Goal: Task Accomplishment & Management: Use online tool/utility

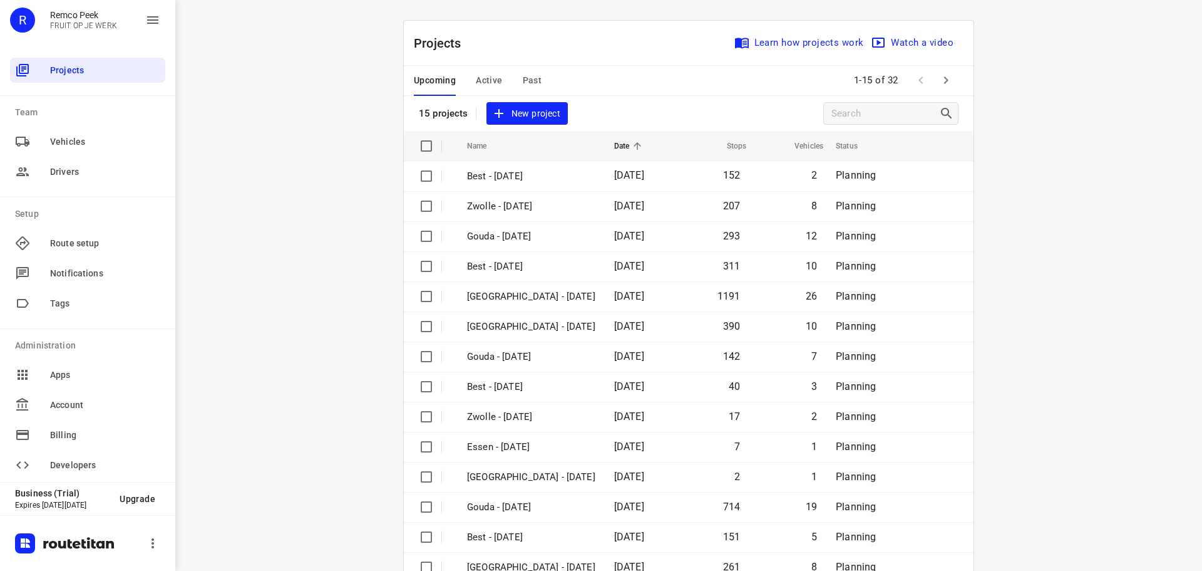
click at [466, 70] on div "Upcoming Active Past" at bounding box center [488, 81] width 148 height 30
click at [476, 82] on span "Active" at bounding box center [489, 81] width 26 height 16
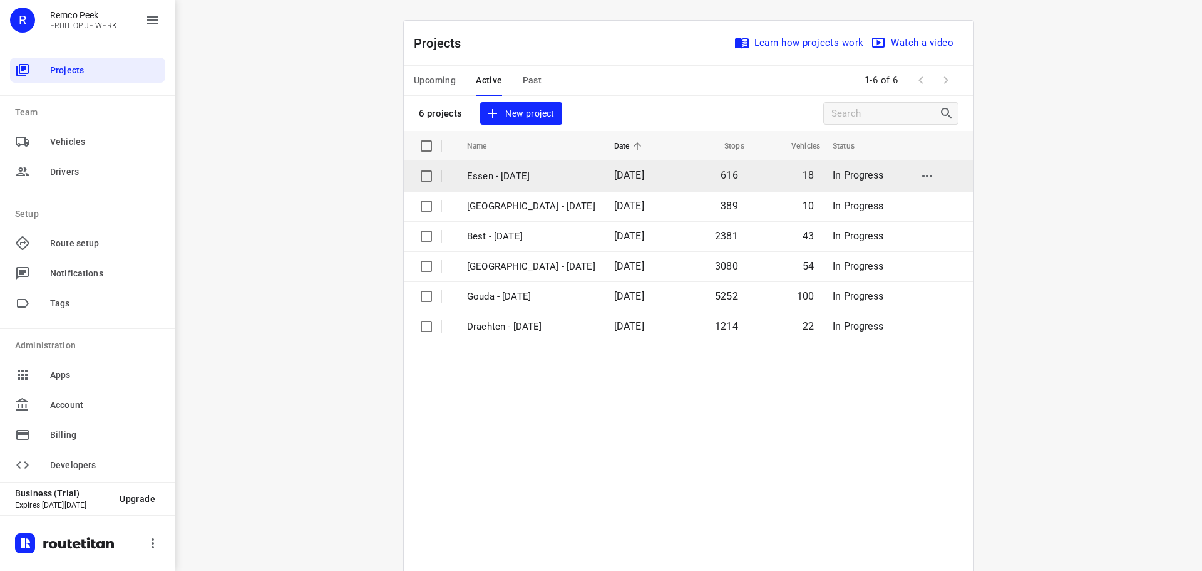
click at [493, 178] on p "Essen - [DATE]" at bounding box center [531, 176] width 128 height 14
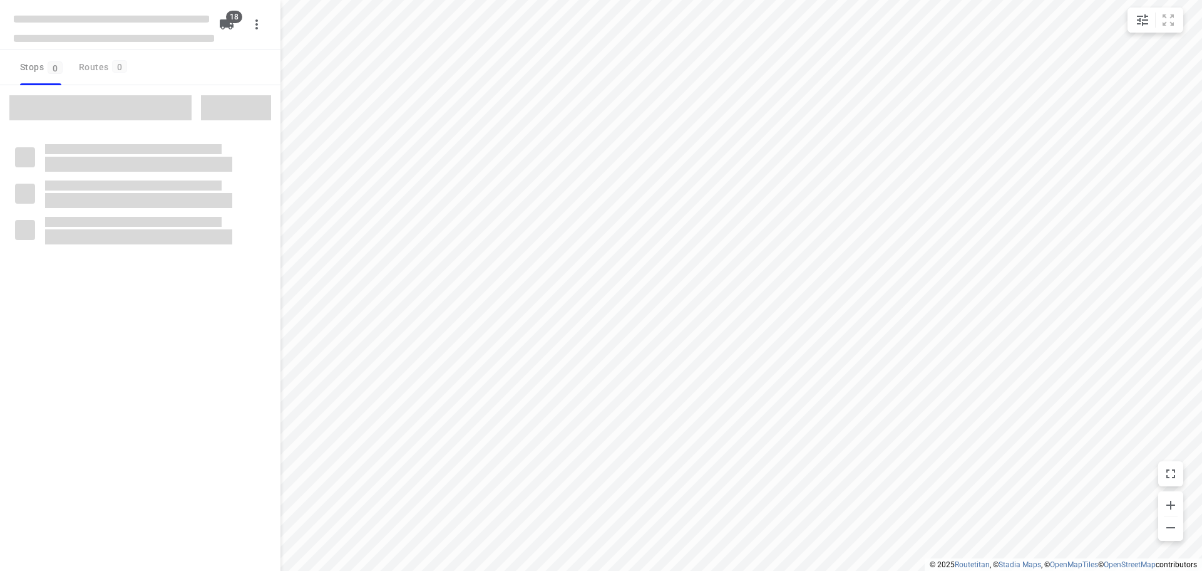
checkbox input "true"
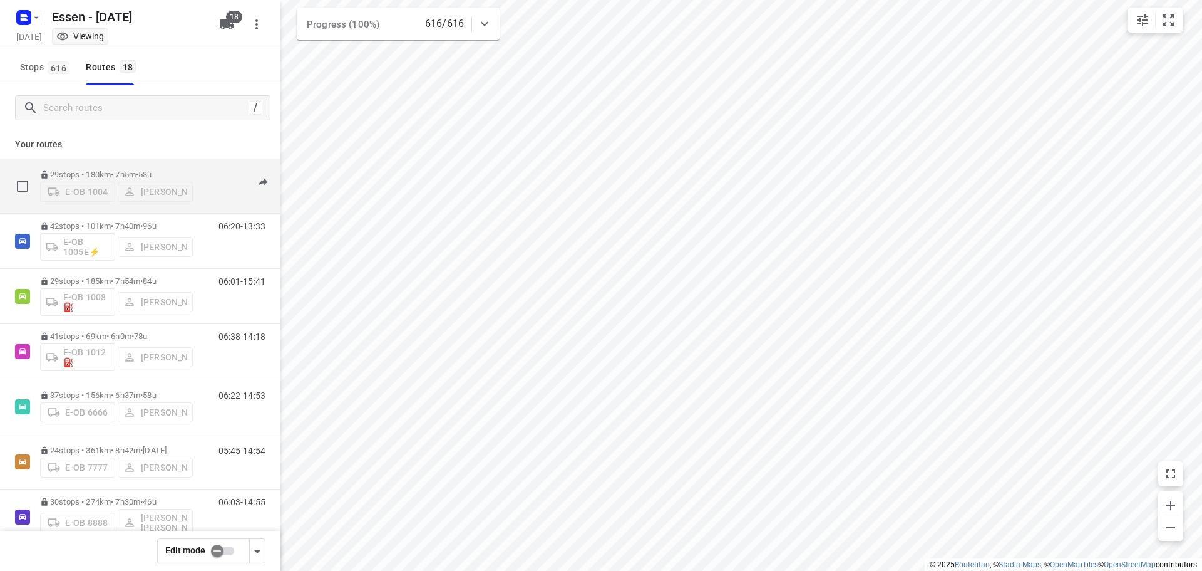
click at [136, 170] on p "29 stops • 180km • 7h5m • [DATE]" at bounding box center [116, 174] width 153 height 9
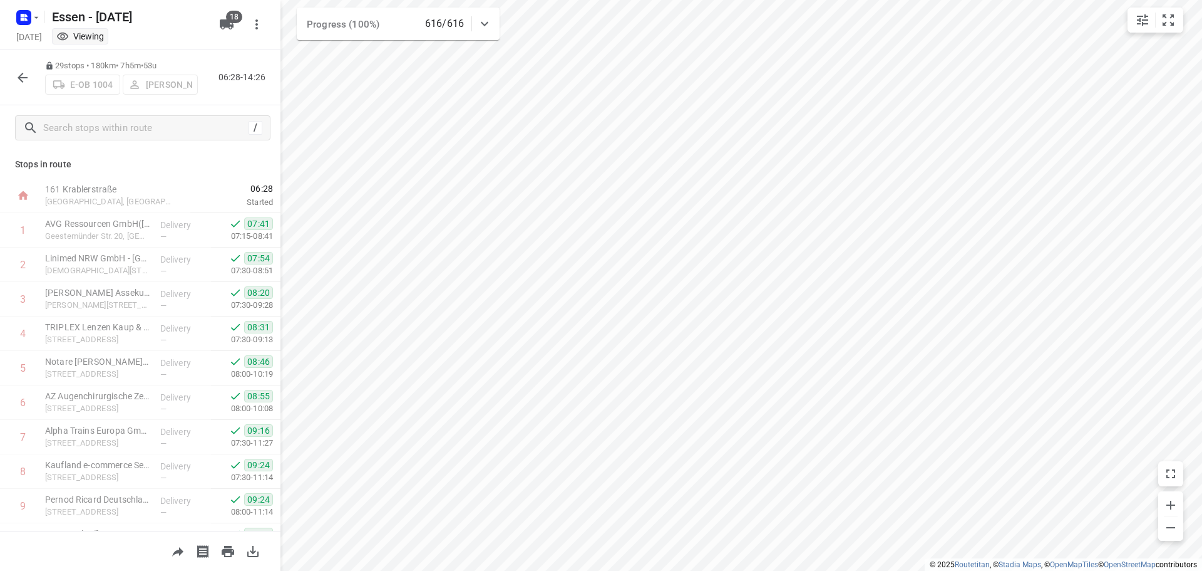
click at [23, 79] on icon "button" at bounding box center [22, 77] width 15 height 15
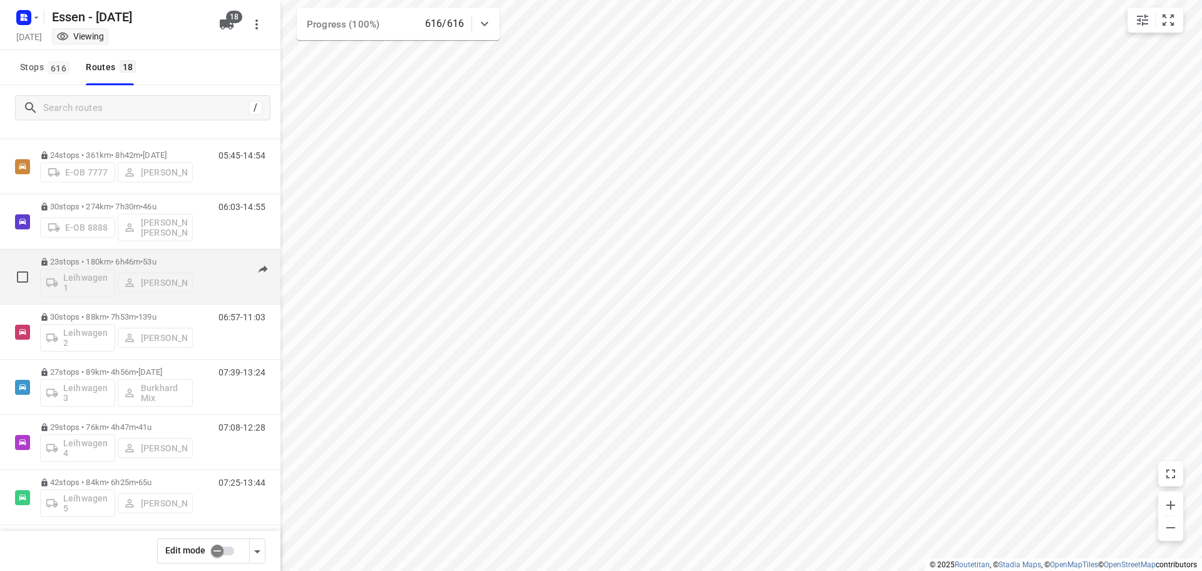
scroll to position [313, 0]
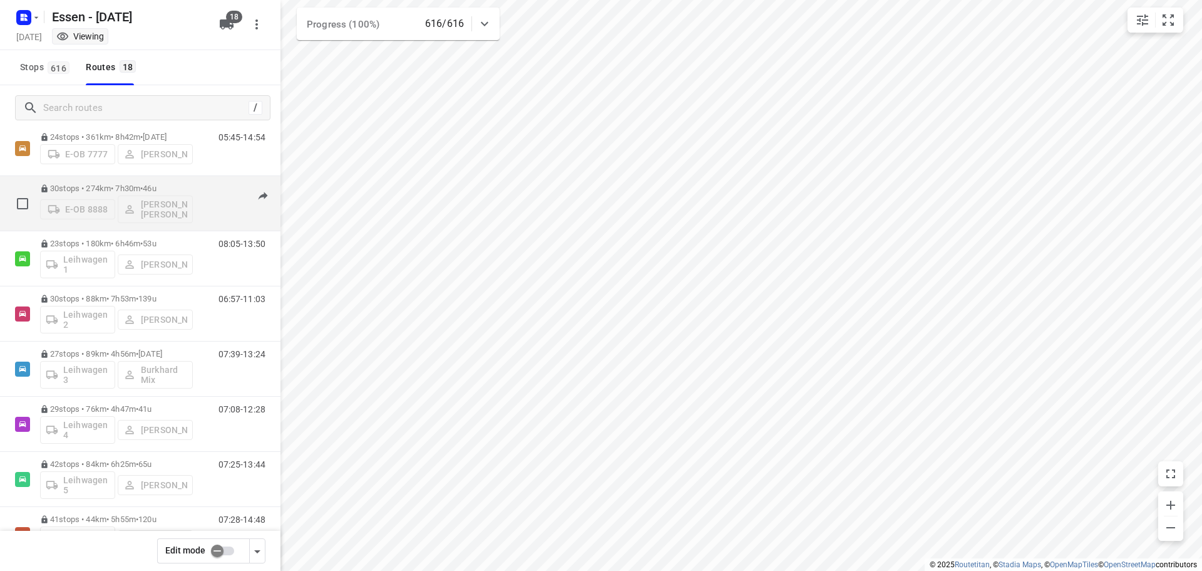
click at [100, 192] on p "30 stops • 274km • 7h30m • [DATE]" at bounding box center [116, 188] width 153 height 9
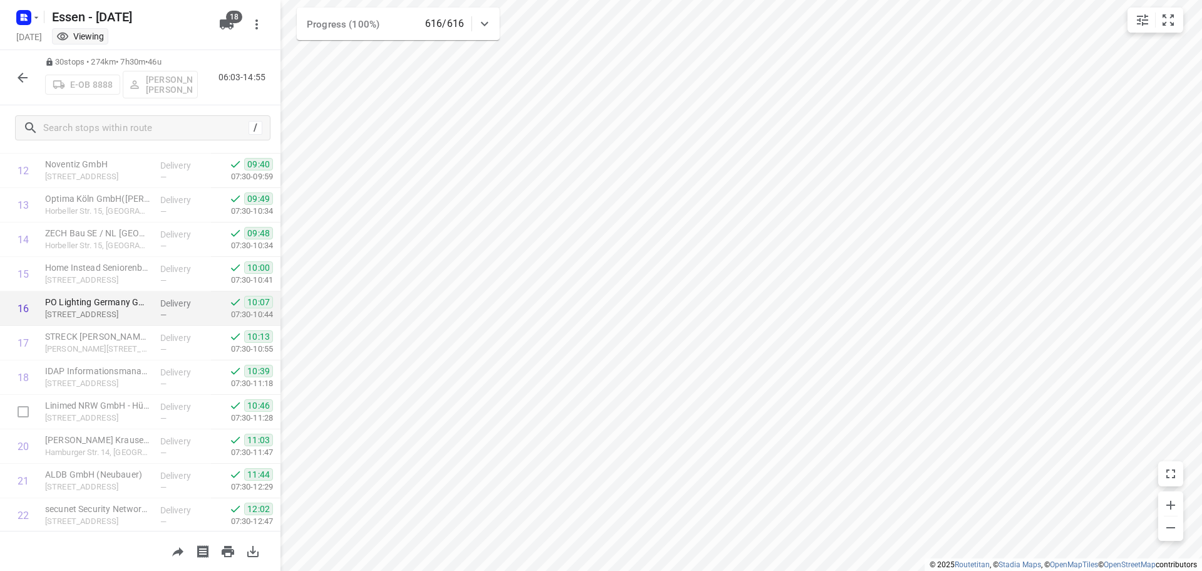
scroll to position [750, 0]
click at [16, 73] on icon "button" at bounding box center [22, 77] width 15 height 15
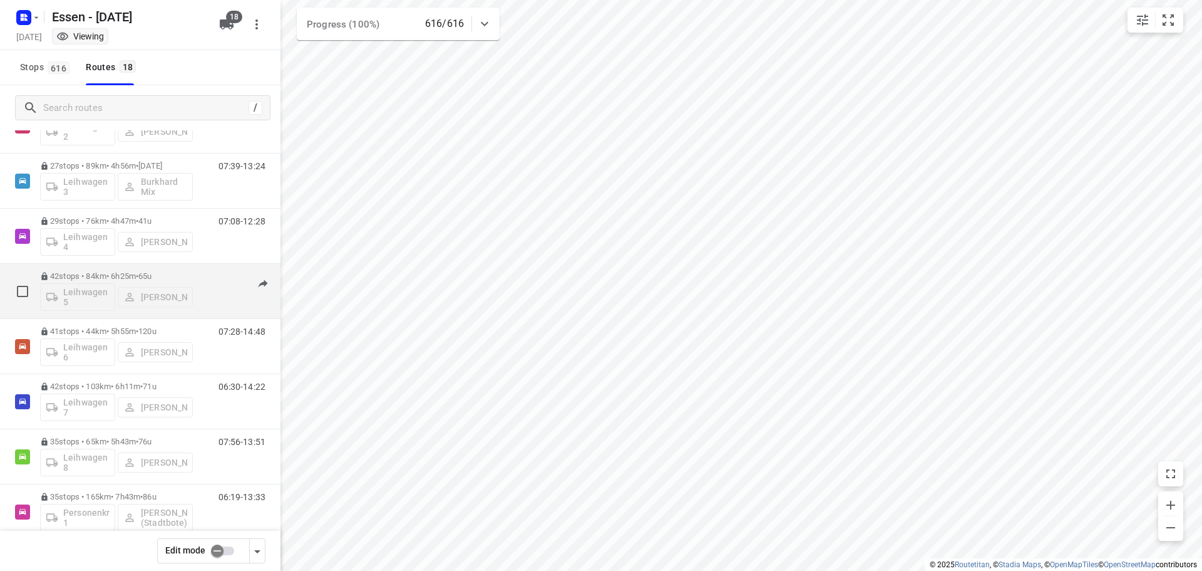
scroll to position [564, 0]
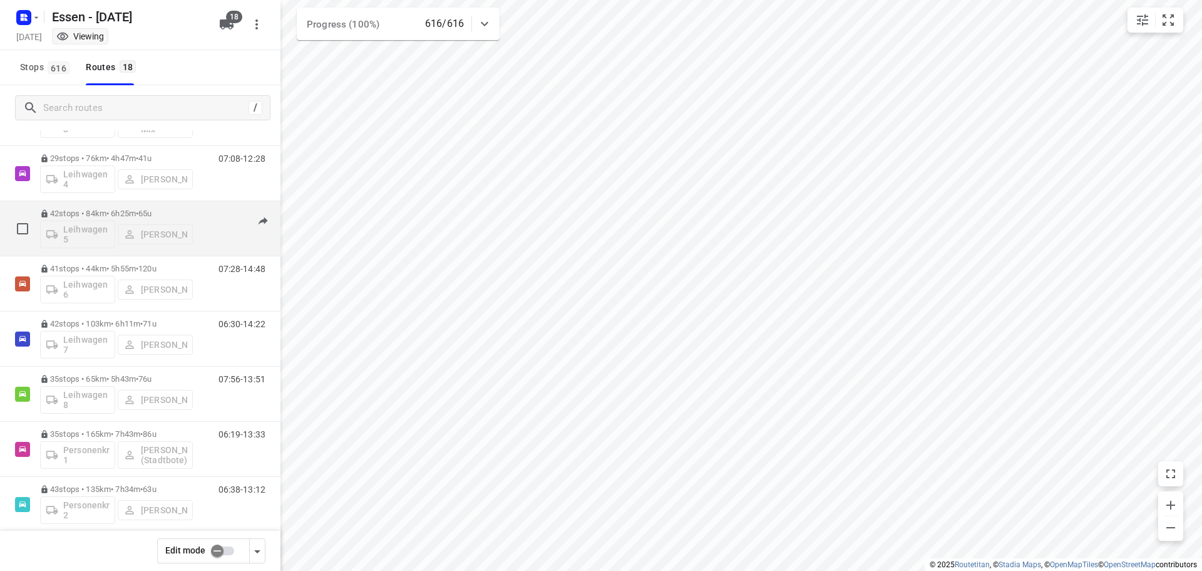
click at [157, 264] on span "120u" at bounding box center [147, 268] width 18 height 9
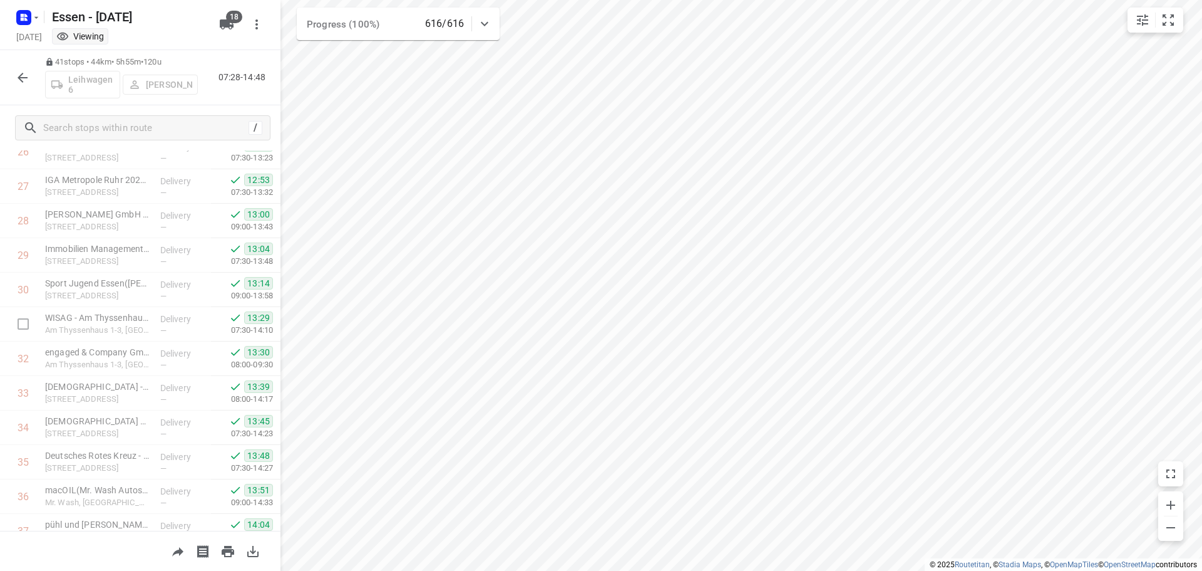
scroll to position [1129, 0]
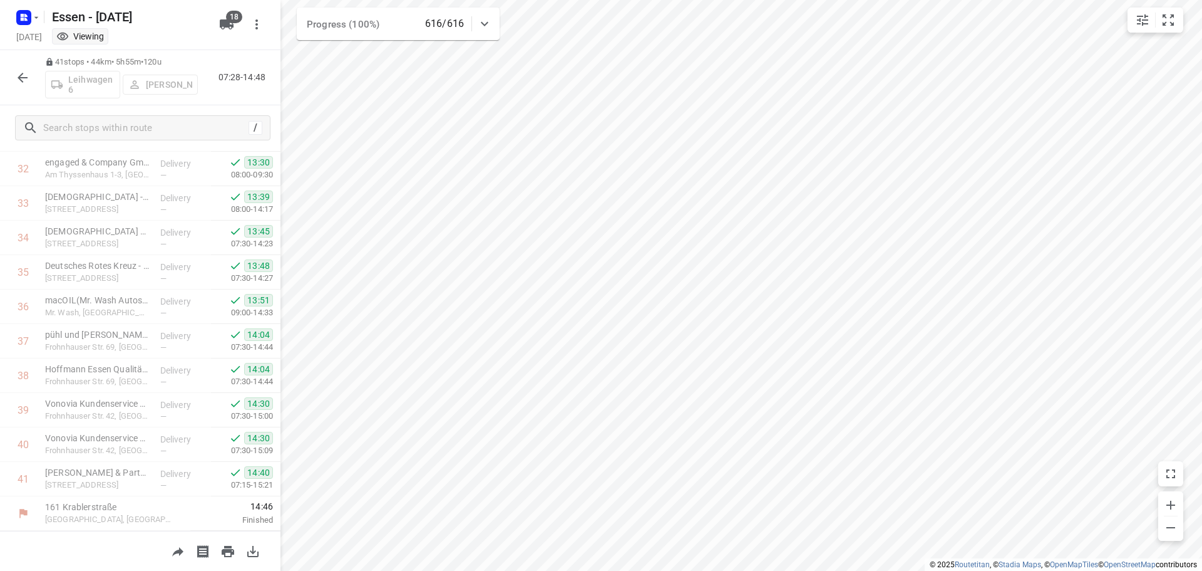
click at [23, 73] on icon "button" at bounding box center [23, 78] width 10 height 10
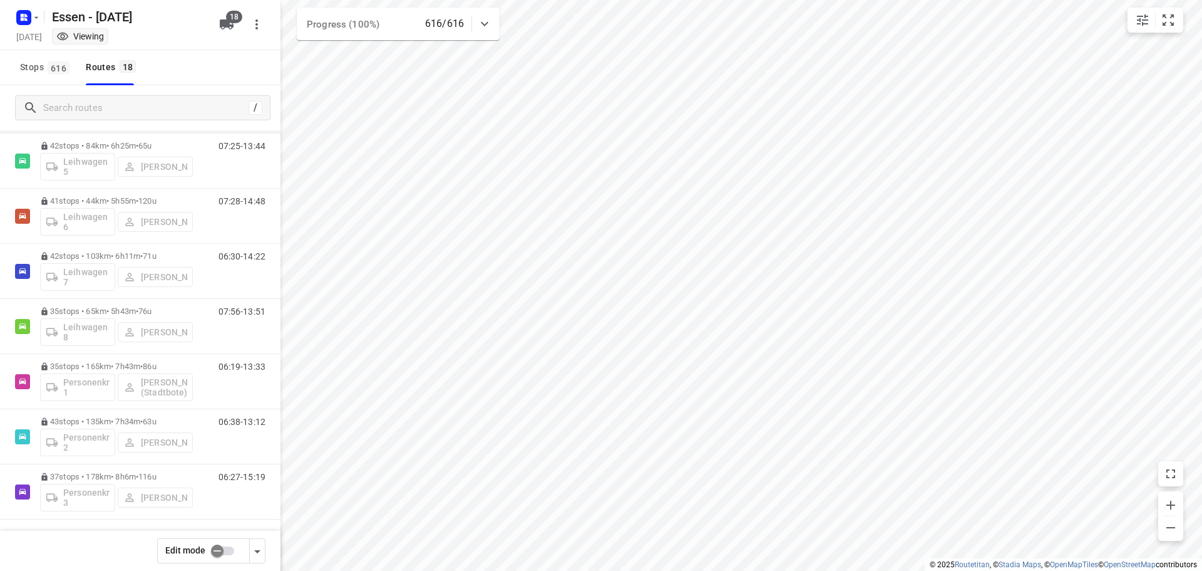
scroll to position [633, 0]
click at [38, 16] on icon "button" at bounding box center [36, 18] width 10 height 10
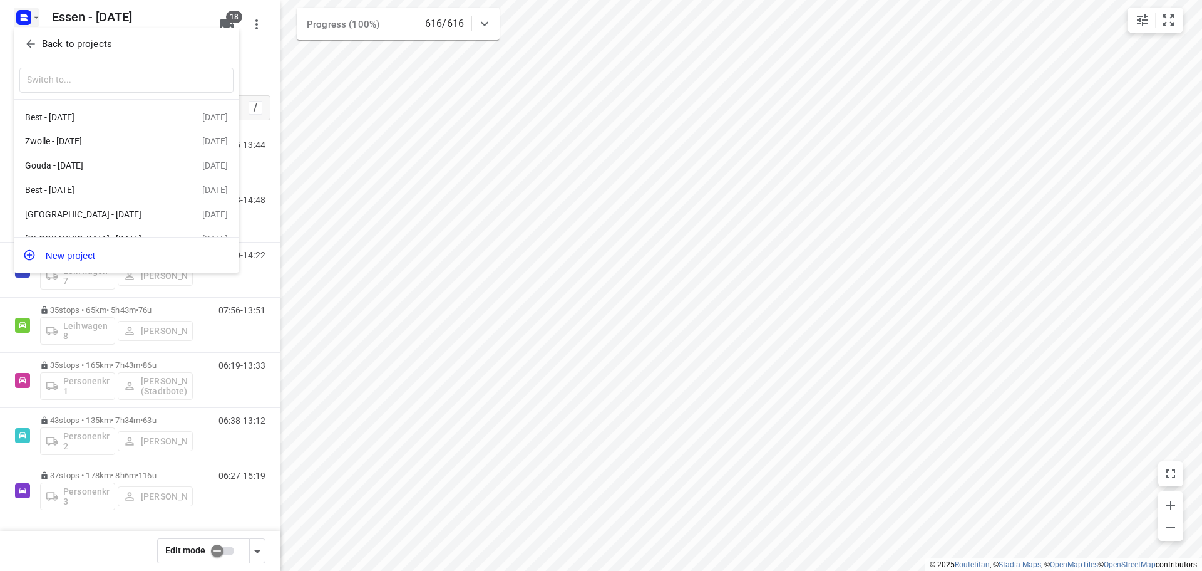
click at [53, 40] on p "Back to projects" at bounding box center [77, 44] width 70 height 14
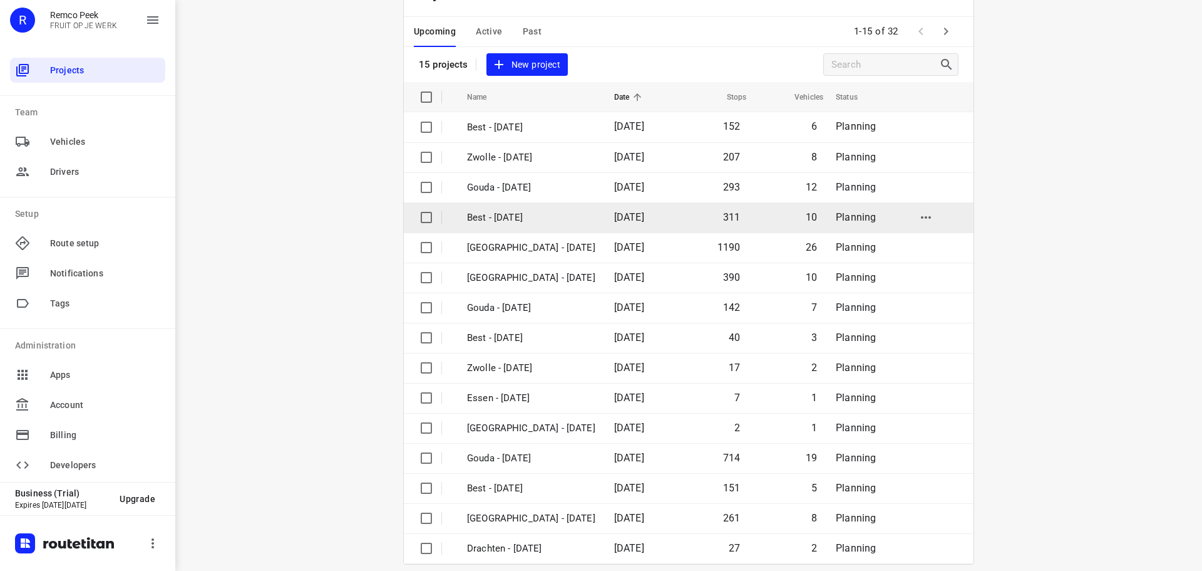
scroll to position [63, 0]
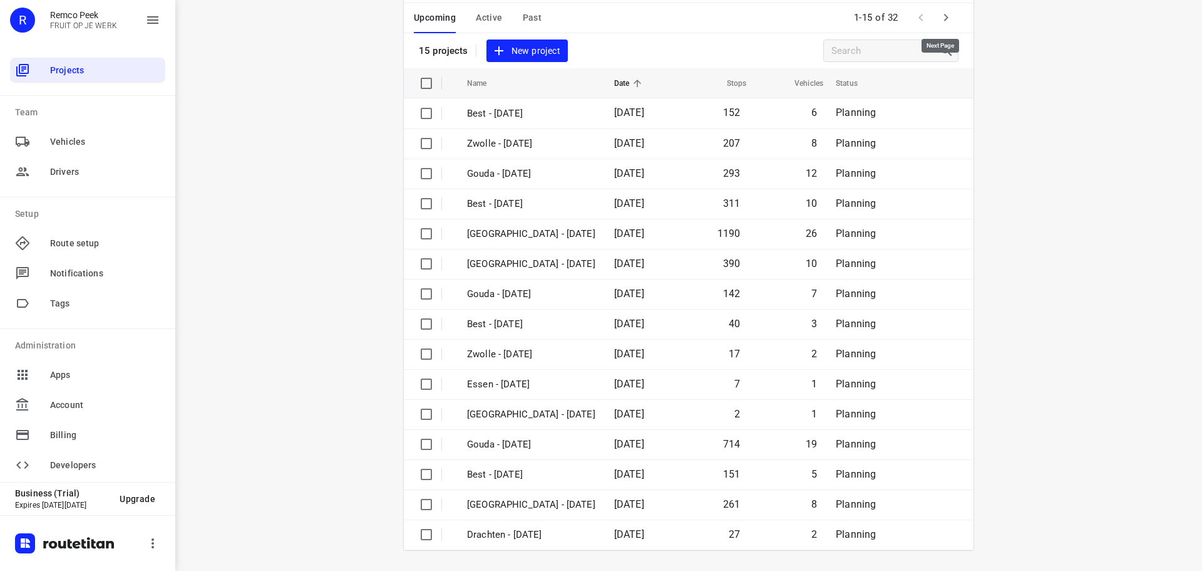
click at [939, 19] on icon "button" at bounding box center [946, 17] width 15 height 15
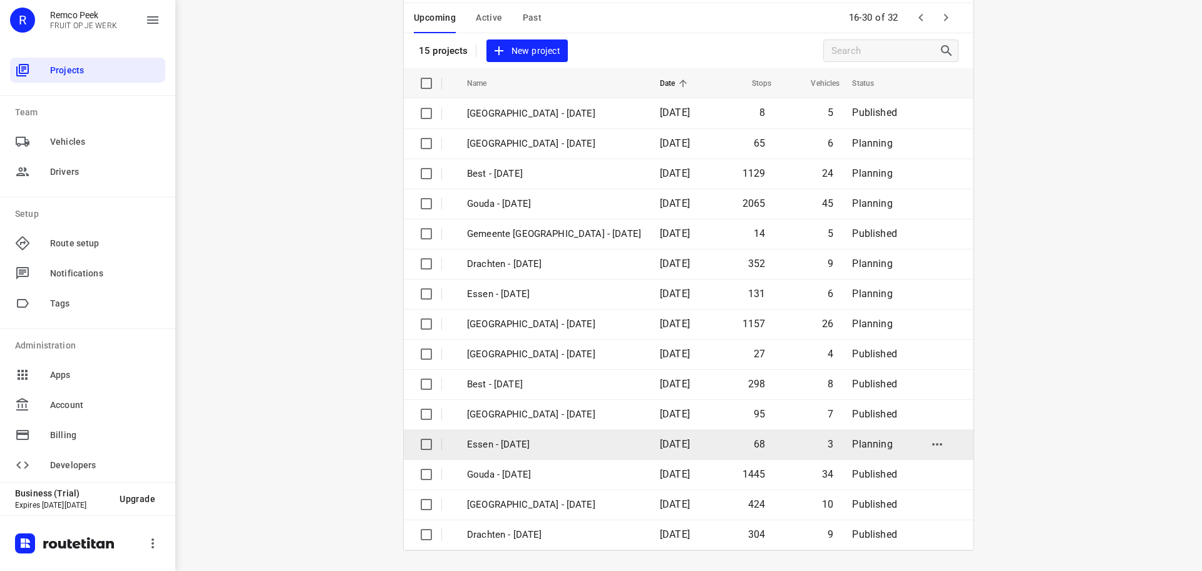
click at [507, 453] on td "Essen - [DATE]" at bounding box center [552, 444] width 195 height 30
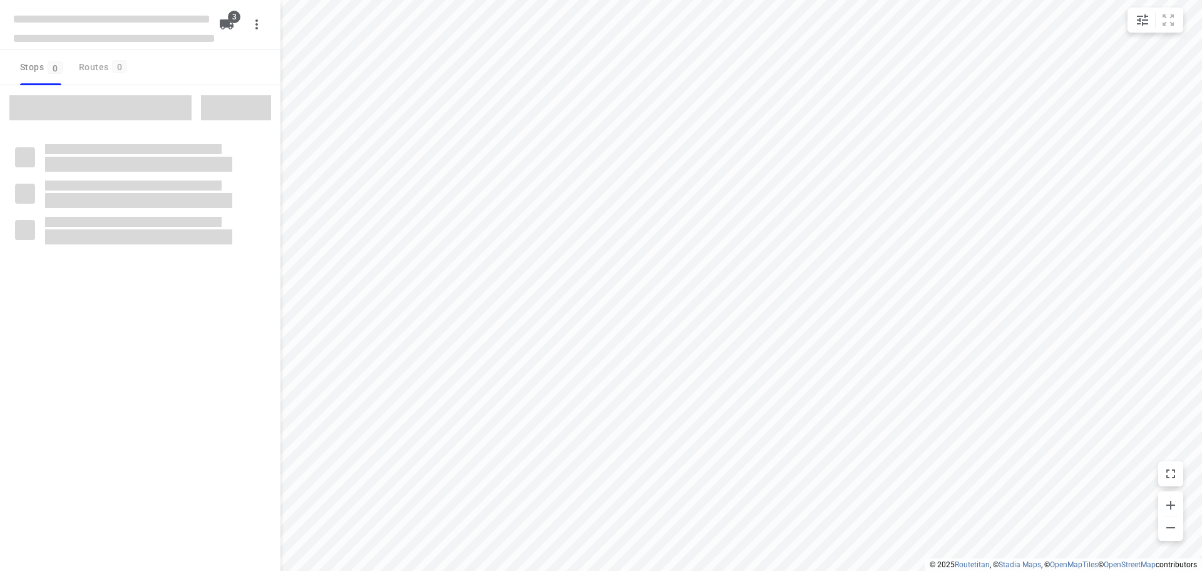
checkbox input "true"
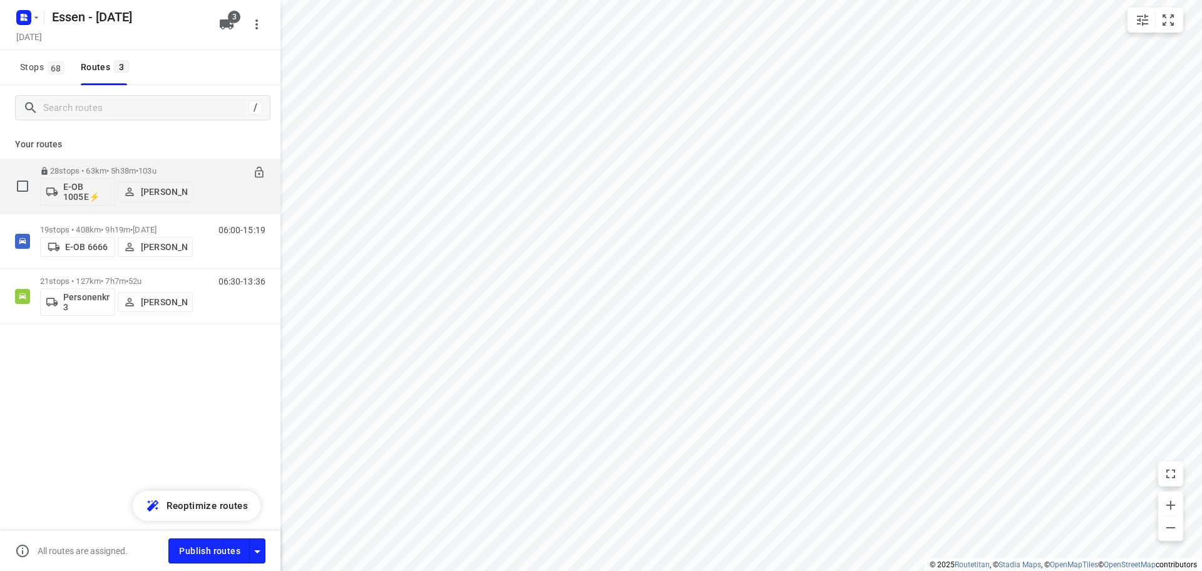
click at [157, 171] on span "103u" at bounding box center [147, 170] width 18 height 9
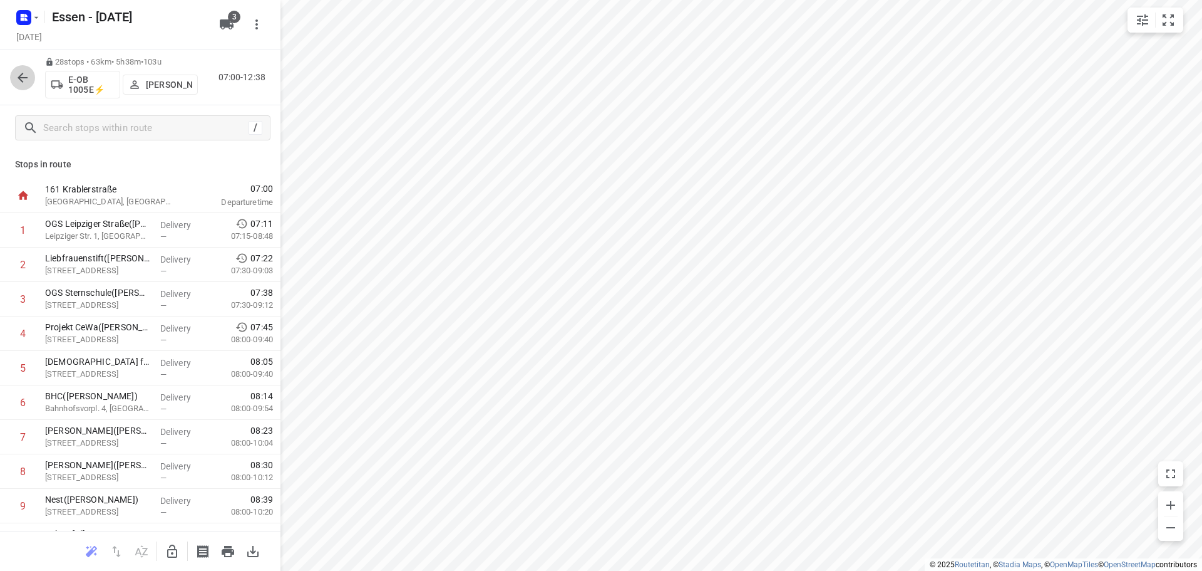
click at [19, 72] on icon "button" at bounding box center [22, 77] width 15 height 15
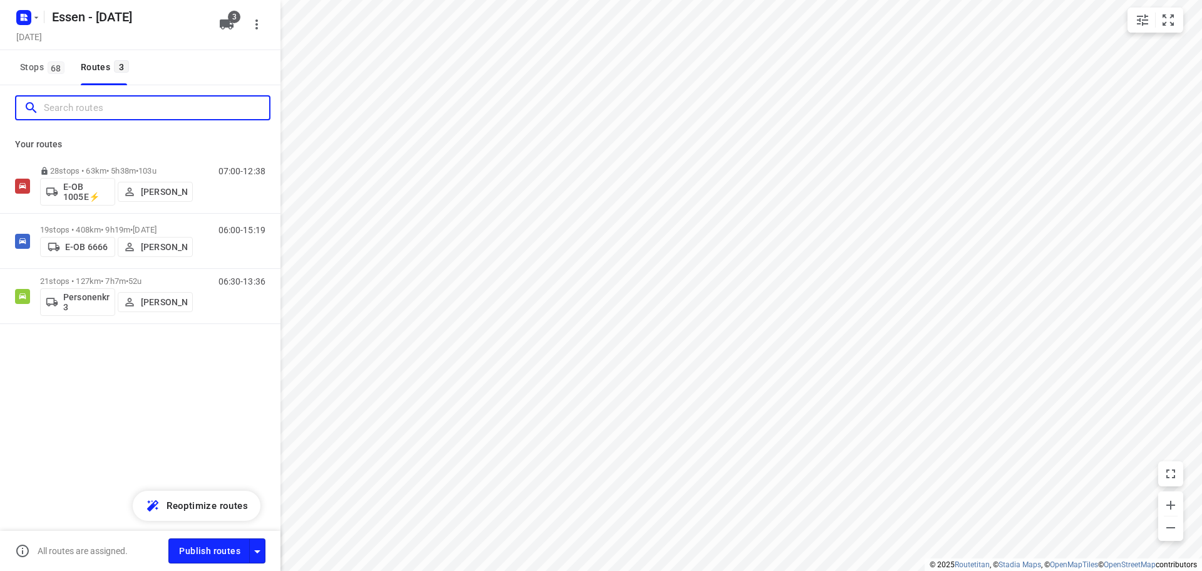
click at [77, 109] on input "Search routes" at bounding box center [156, 107] width 225 height 19
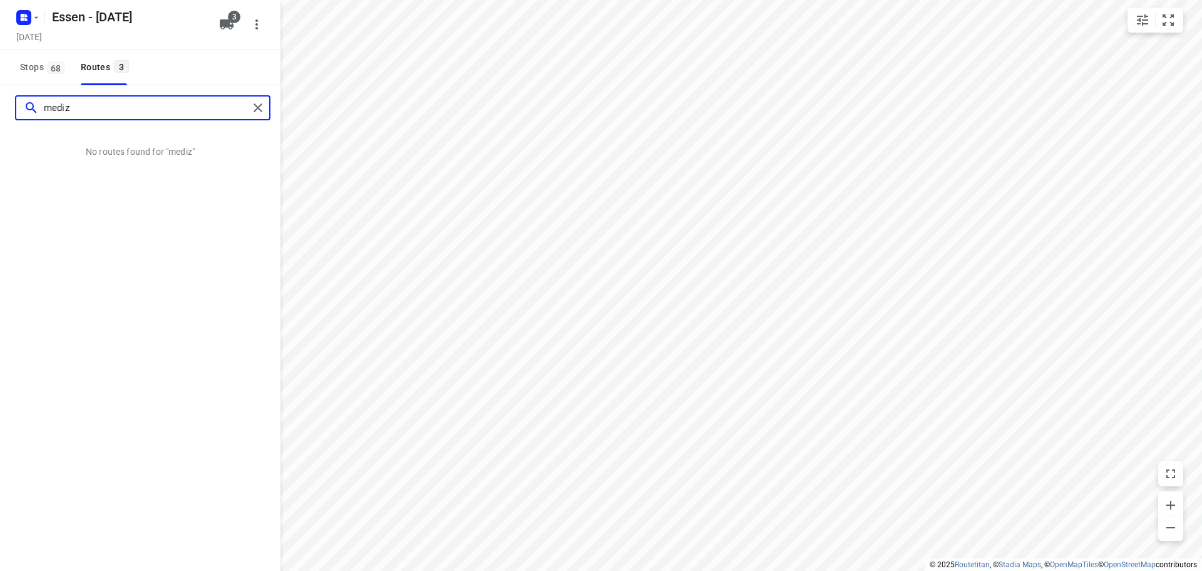
type input "mediz"
click at [51, 68] on span "68" at bounding box center [56, 67] width 17 height 13
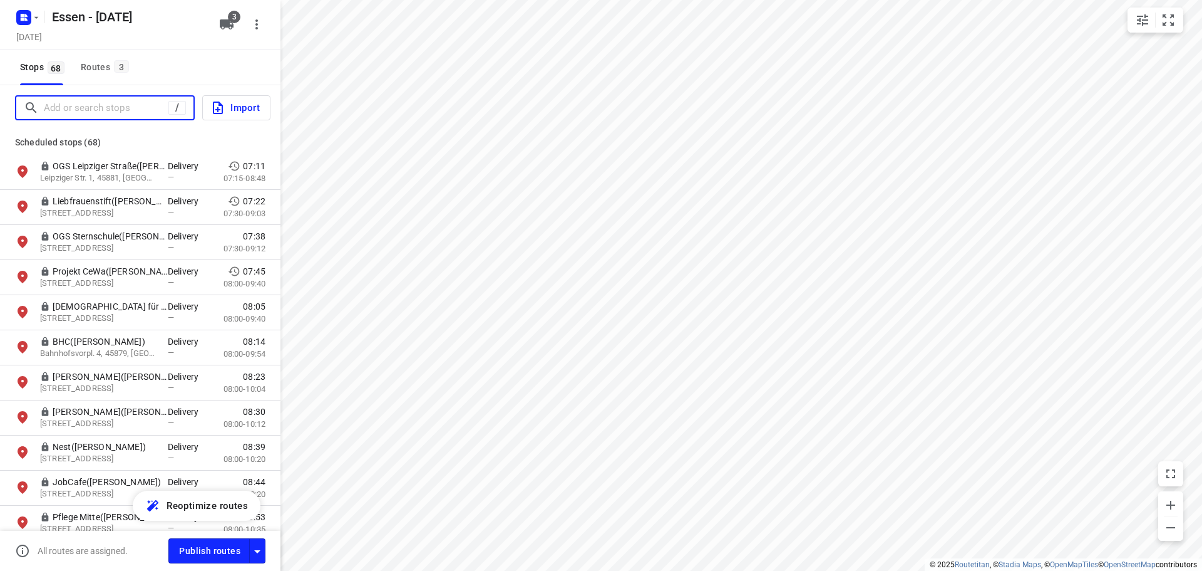
click at [80, 103] on input "Add or search stops" at bounding box center [106, 107] width 125 height 19
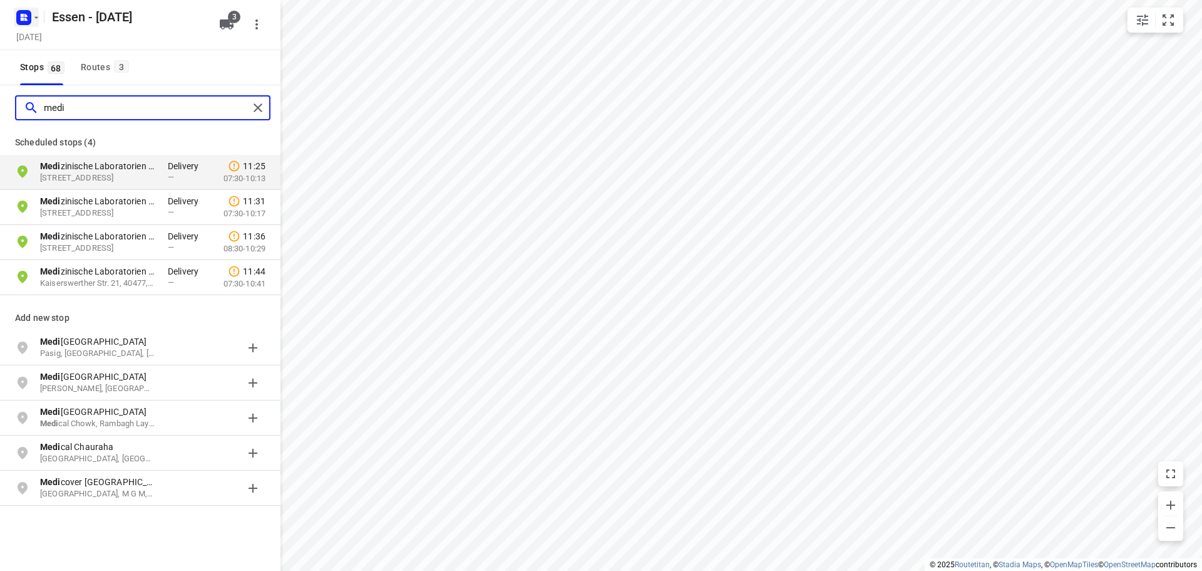
type input "medi"
click at [88, 68] on div "Routes 3" at bounding box center [107, 67] width 52 height 16
